Goal: Information Seeking & Learning: Check status

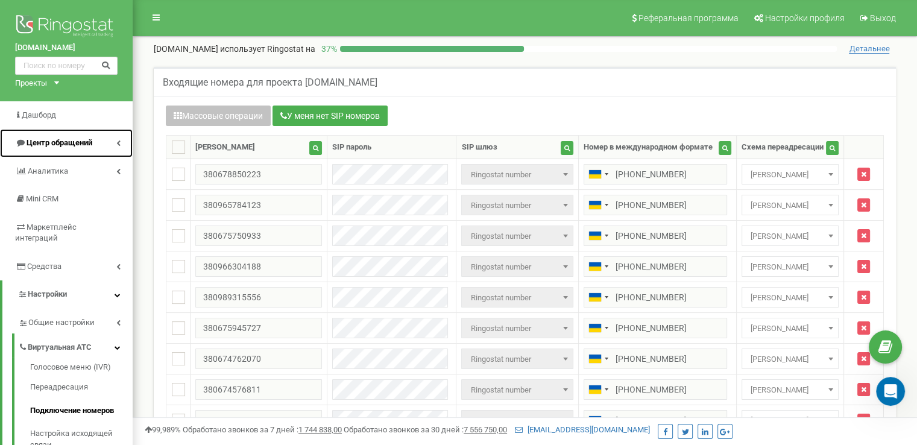
click at [64, 141] on span "Центр обращений" at bounding box center [60, 142] width 66 height 9
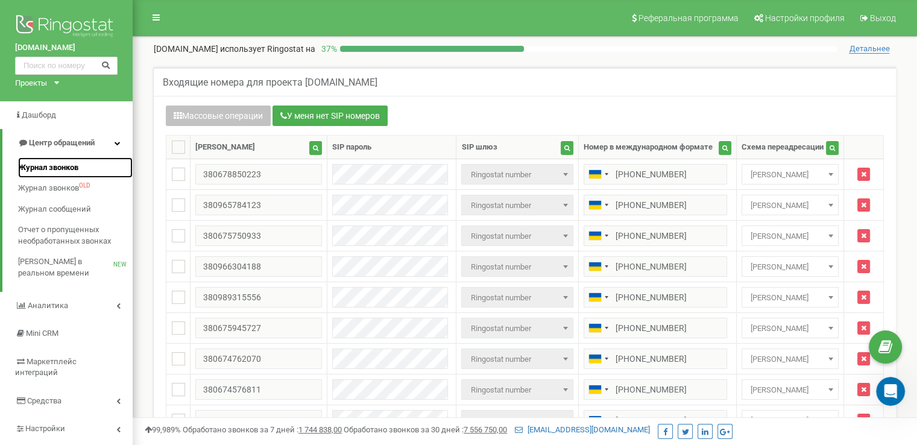
click at [58, 166] on span "Журнал звонков" at bounding box center [48, 167] width 60 height 11
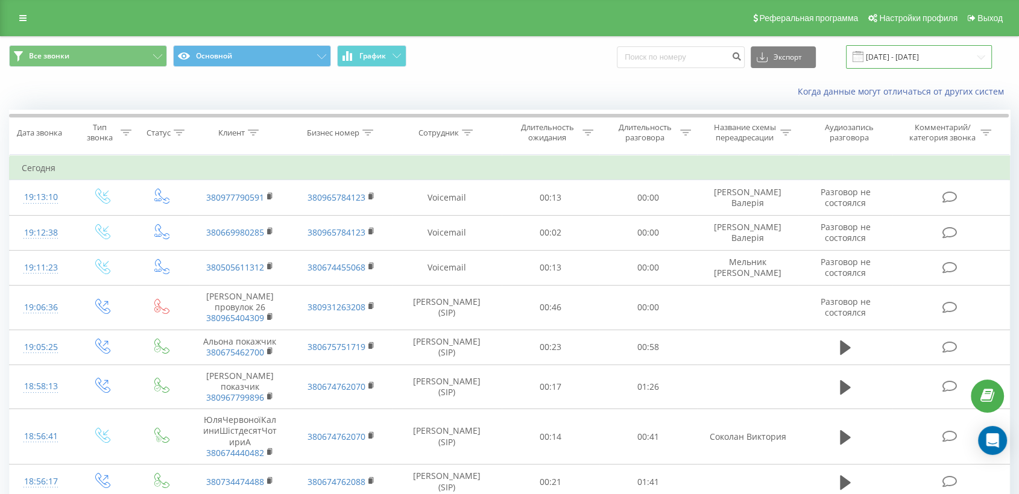
click at [935, 54] on input "20.07.2025 - 20.08.2025" at bounding box center [919, 57] width 146 height 24
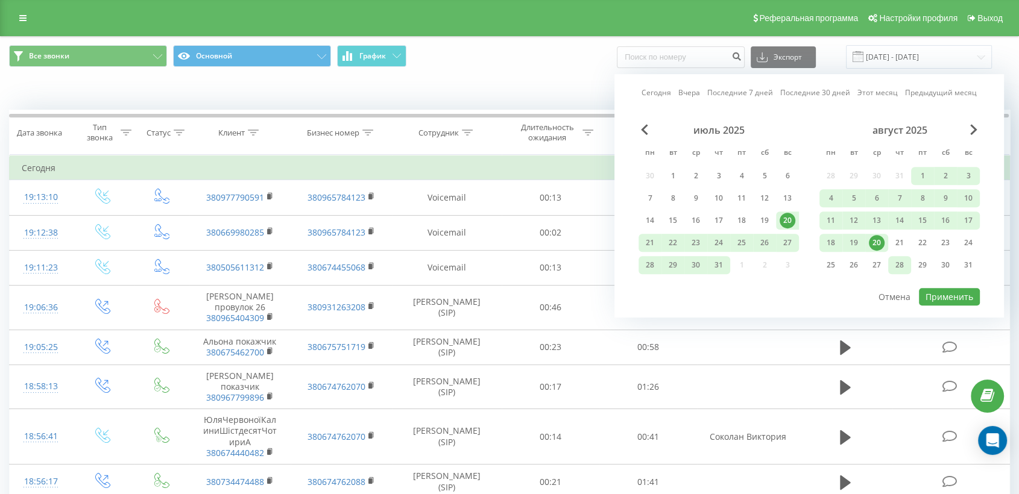
drag, startPoint x: 876, startPoint y: 239, endPoint x: 890, endPoint y: 262, distance: 26.3
click at [876, 239] on div "20" at bounding box center [877, 243] width 16 height 16
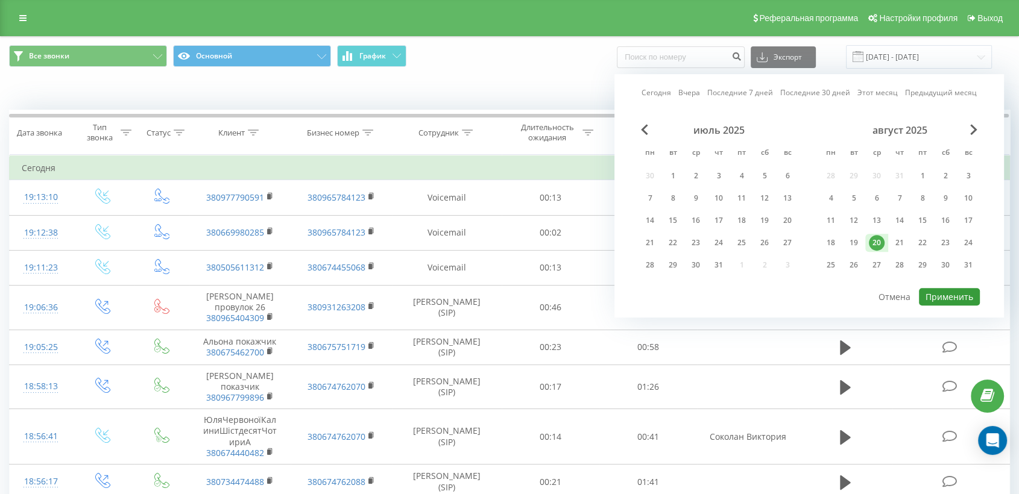
click at [951, 291] on button "Применить" at bounding box center [949, 296] width 61 height 17
type input "20.08.2025 - 20.08.2025"
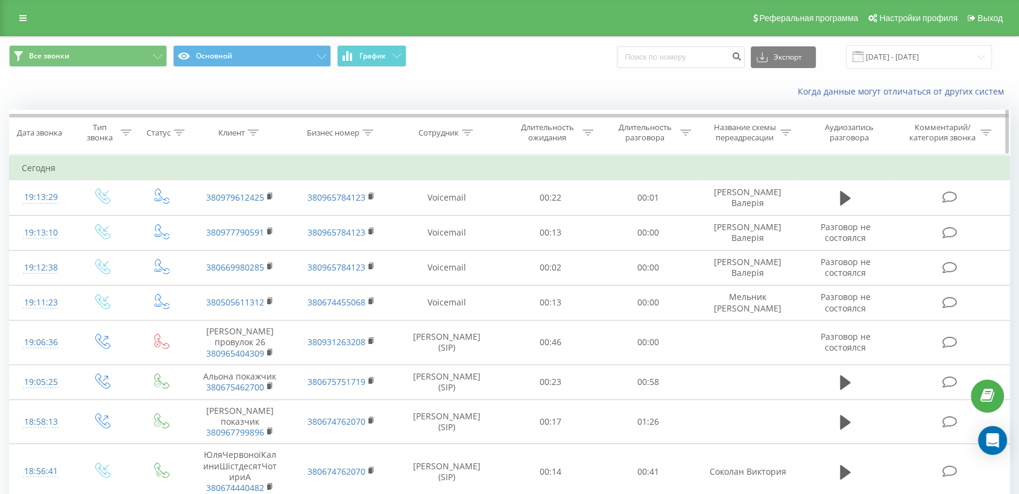
click at [467, 133] on icon at bounding box center [467, 133] width 11 height 6
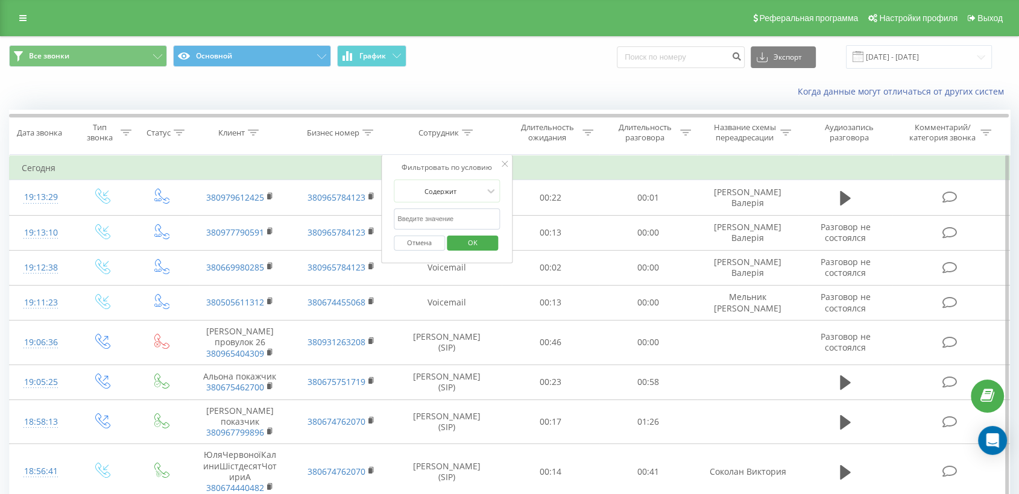
click at [439, 214] on input "text" at bounding box center [447, 219] width 106 height 21
type input "дерибас"
click at [482, 242] on span "OK" at bounding box center [473, 242] width 34 height 19
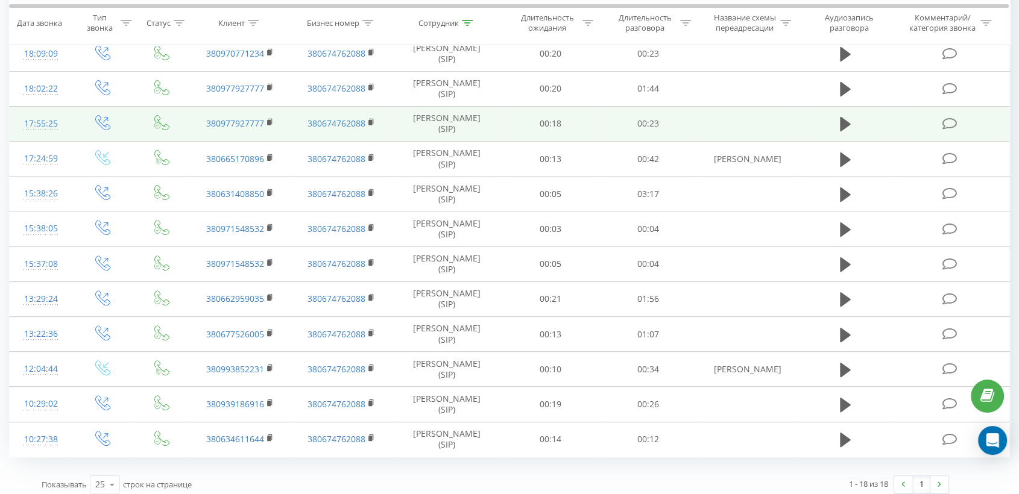
scroll to position [362, 0]
